Goal: Information Seeking & Learning: Find specific fact

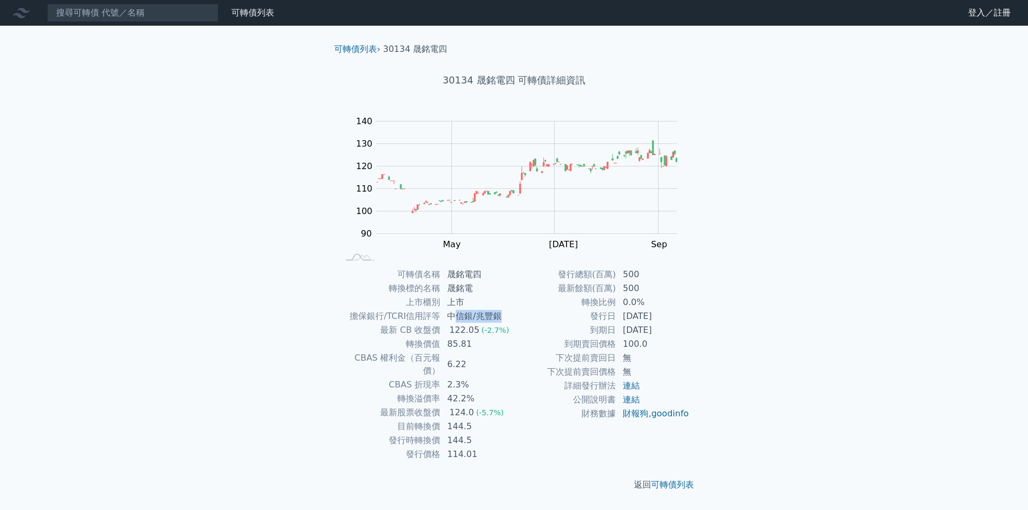
drag, startPoint x: 454, startPoint y: 315, endPoint x: 510, endPoint y: 310, distance: 56.5
click at [510, 310] on td "中信銀/兆豐銀" at bounding box center [477, 317] width 73 height 14
click at [122, 14] on input at bounding box center [132, 13] width 171 height 18
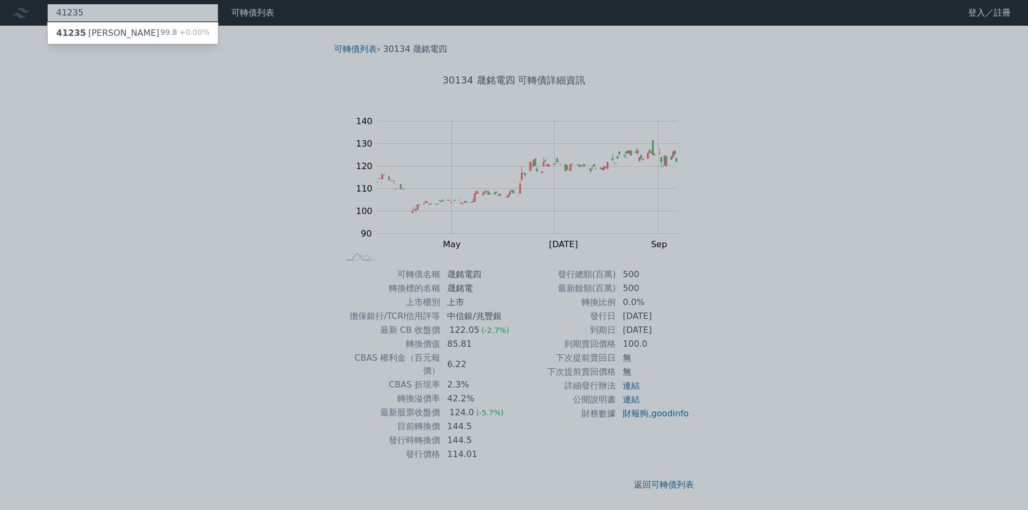
type input "41235"
click at [107, 35] on div "41235 [PERSON_NAME]" at bounding box center [107, 33] width 103 height 13
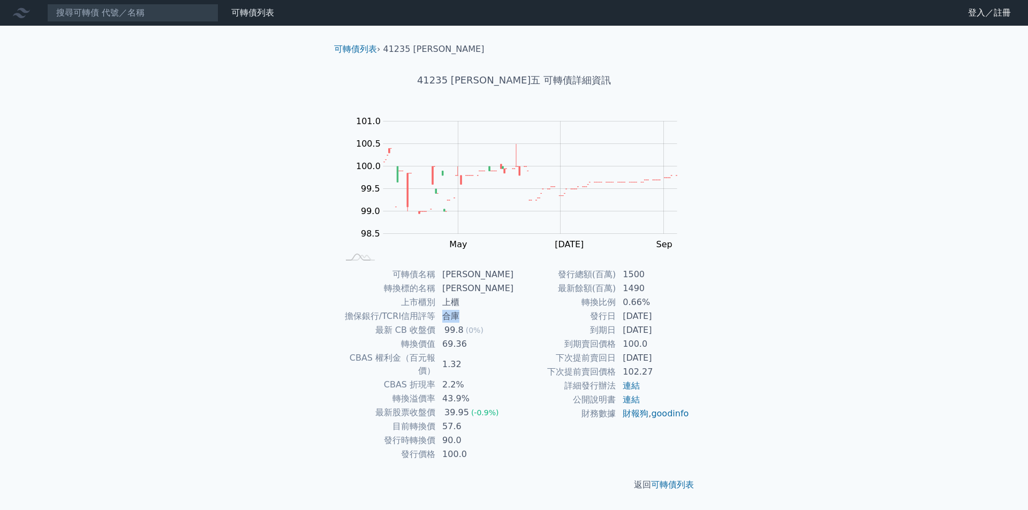
drag, startPoint x: 444, startPoint y: 314, endPoint x: 476, endPoint y: 317, distance: 31.7
click at [476, 317] on td "合庫" at bounding box center [475, 317] width 78 height 14
click at [114, 21] on input at bounding box center [132, 13] width 171 height 18
click at [264, 208] on div "可轉債列表 財務數據 可轉債列表 財務數據 登入／註冊 登入／註冊 可轉債列表 › 41235 [PERSON_NAME] 41235 [PERSON_NAM…" at bounding box center [514, 255] width 1028 height 510
click at [634, 398] on link "連結" at bounding box center [631, 400] width 17 height 10
